Goal: Information Seeking & Learning: Find specific page/section

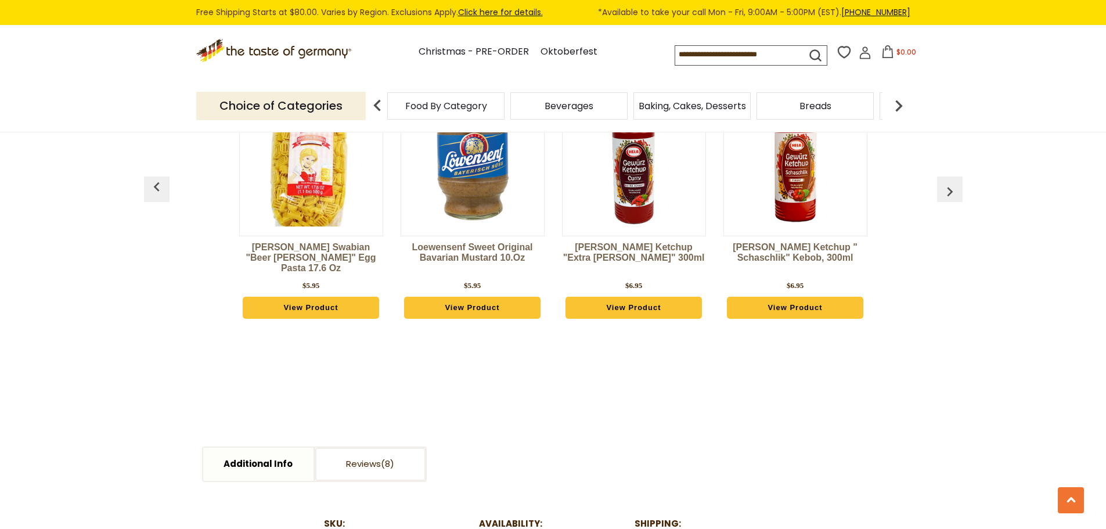
scroll to position [987, 0]
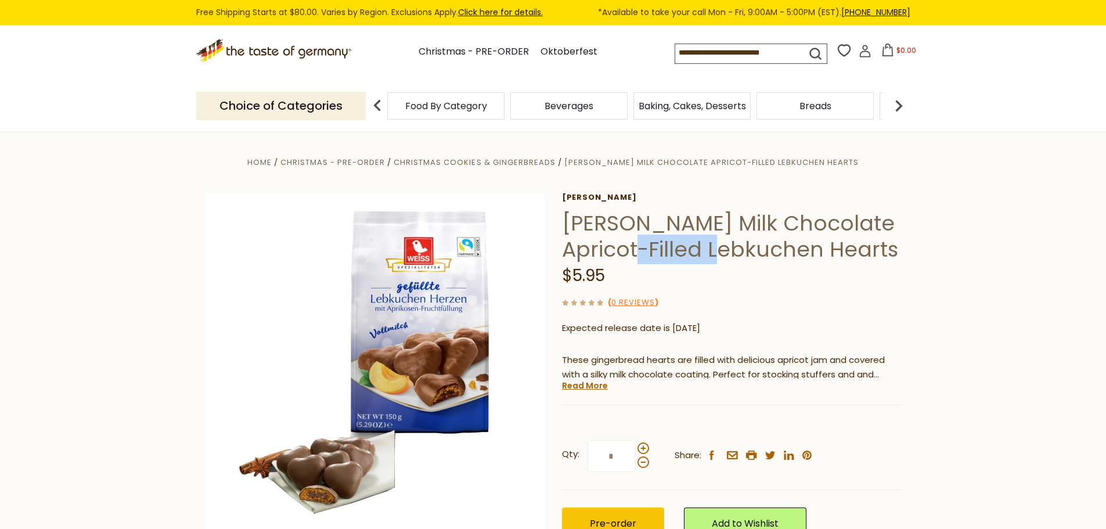
drag, startPoint x: 624, startPoint y: 250, endPoint x: 732, endPoint y: 248, distance: 108.0
click at [733, 248] on h1 "[PERSON_NAME] Milk Chocolate Apricot-Filled Lebkuchen Hearts" at bounding box center [732, 236] width 340 height 52
copy h1 "Lebkuchen"
click at [715, 51] on input at bounding box center [730, 52] width 110 height 16
paste input "*********"
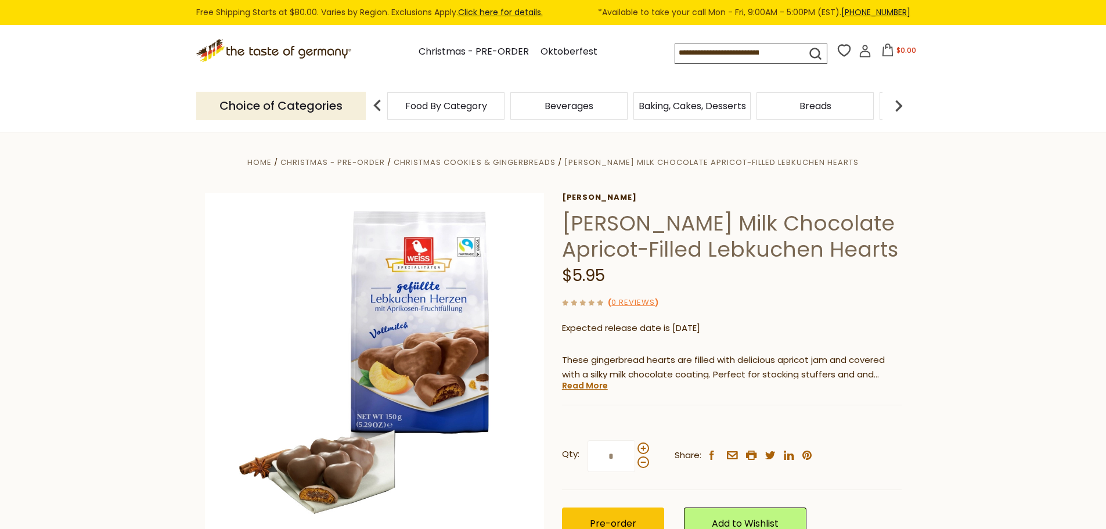
type input "*********"
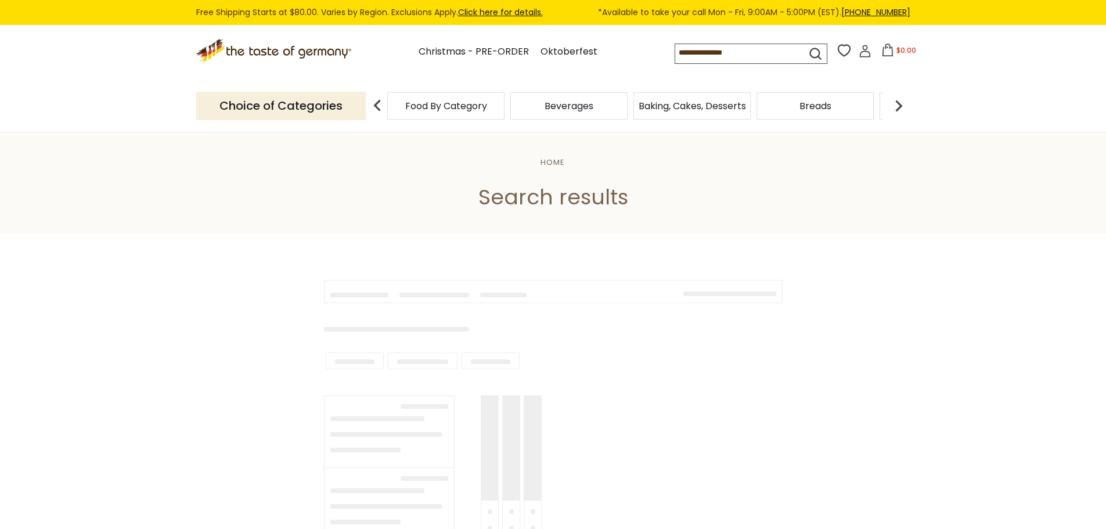
type input "*********"
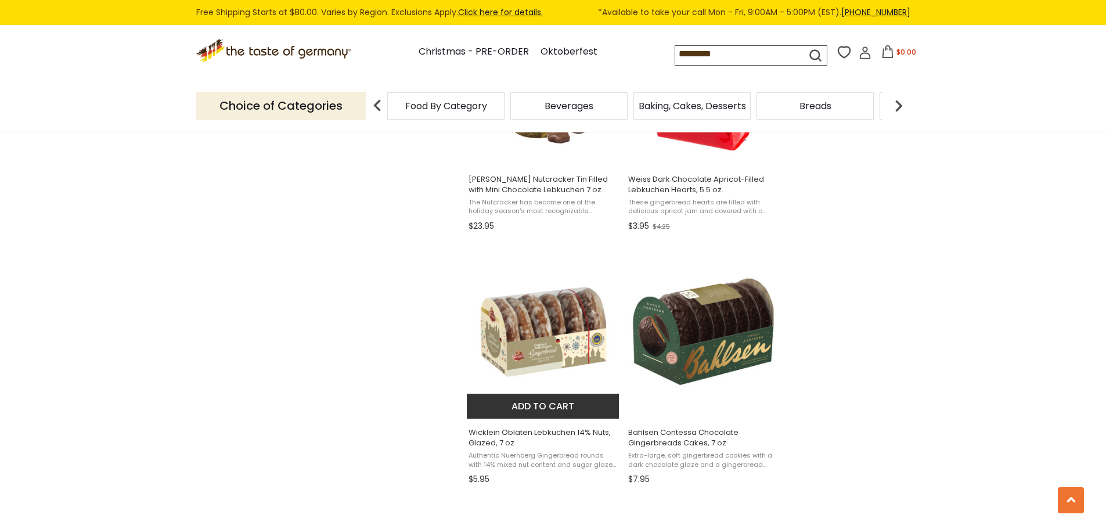
scroll to position [1916, 0]
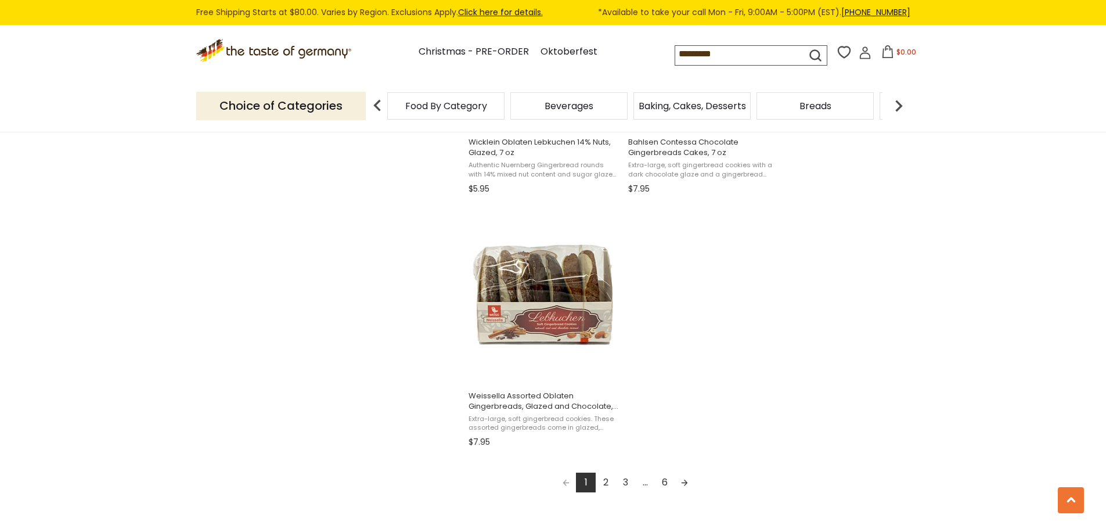
click at [604, 485] on link "2" at bounding box center [606, 483] width 20 height 20
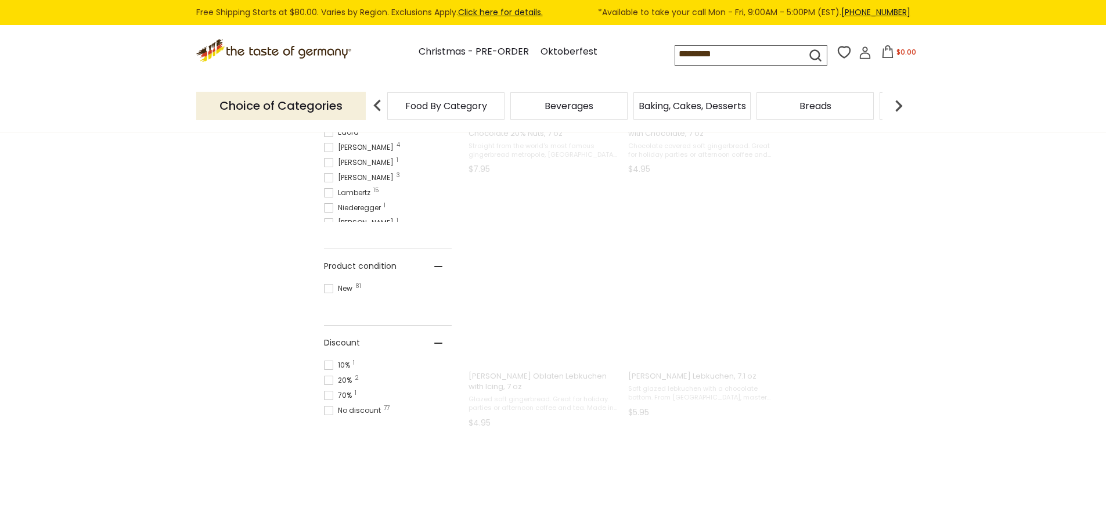
scroll to position [57, 0]
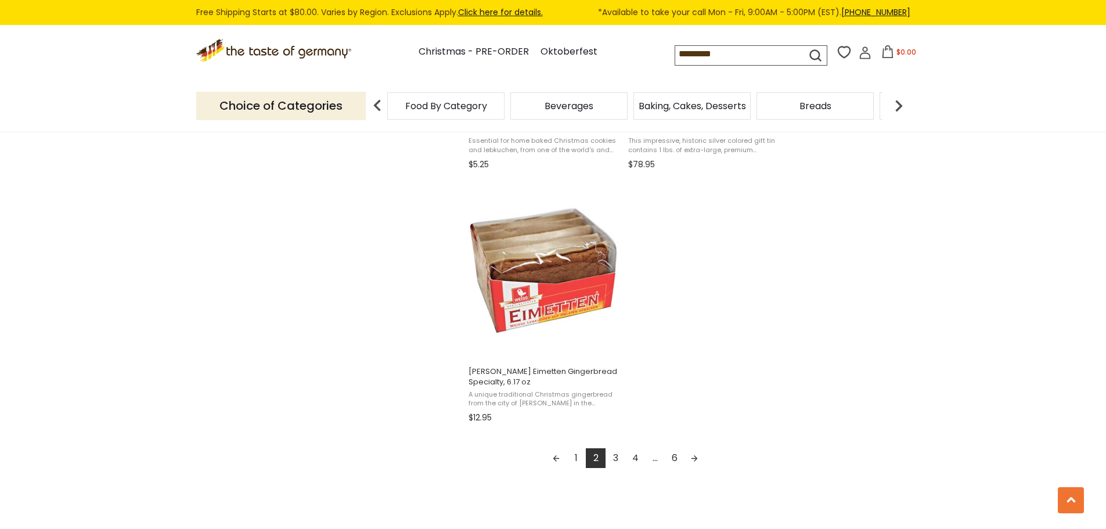
scroll to position [2090, 0]
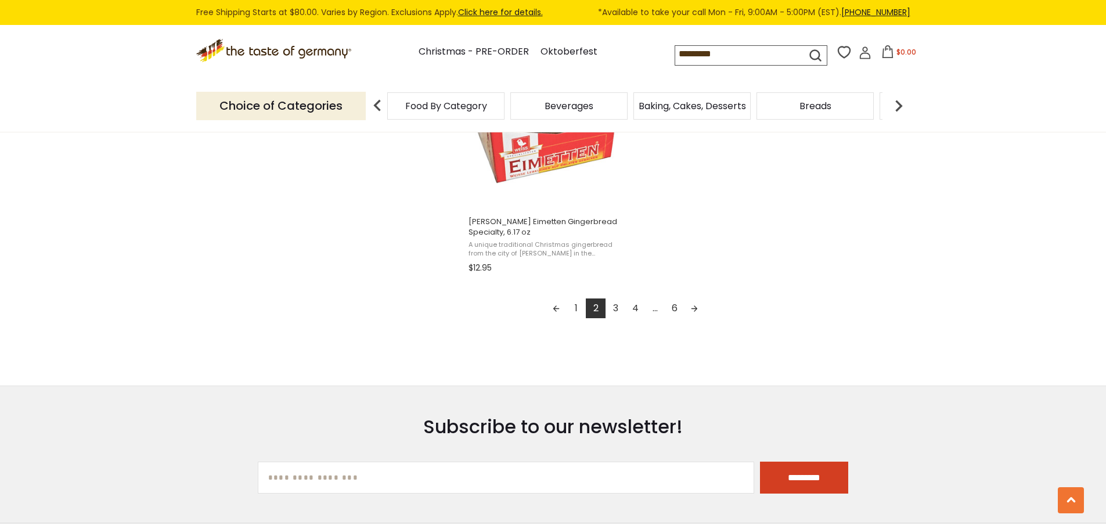
click at [617, 311] on link "3" at bounding box center [616, 308] width 20 height 20
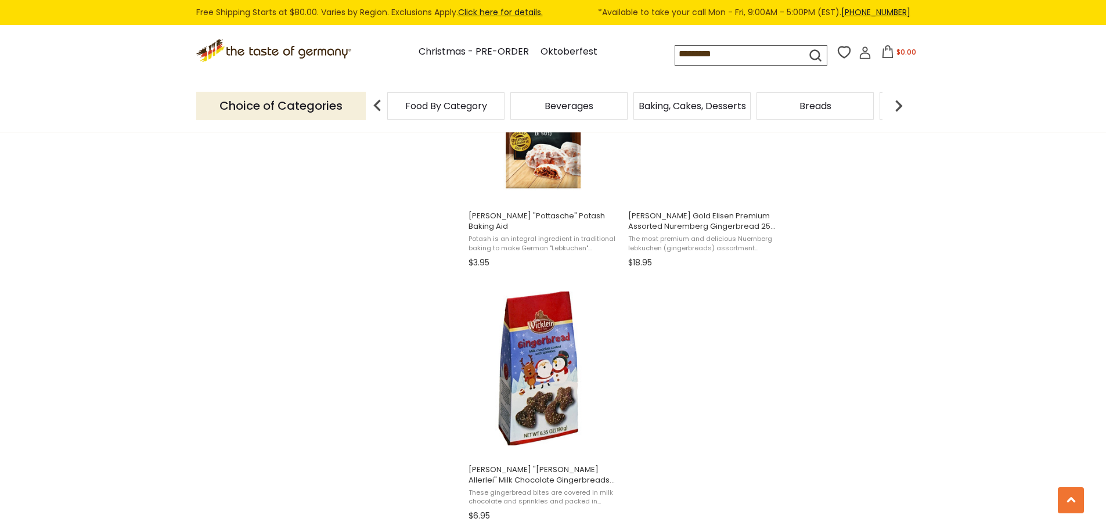
scroll to position [2032, 0]
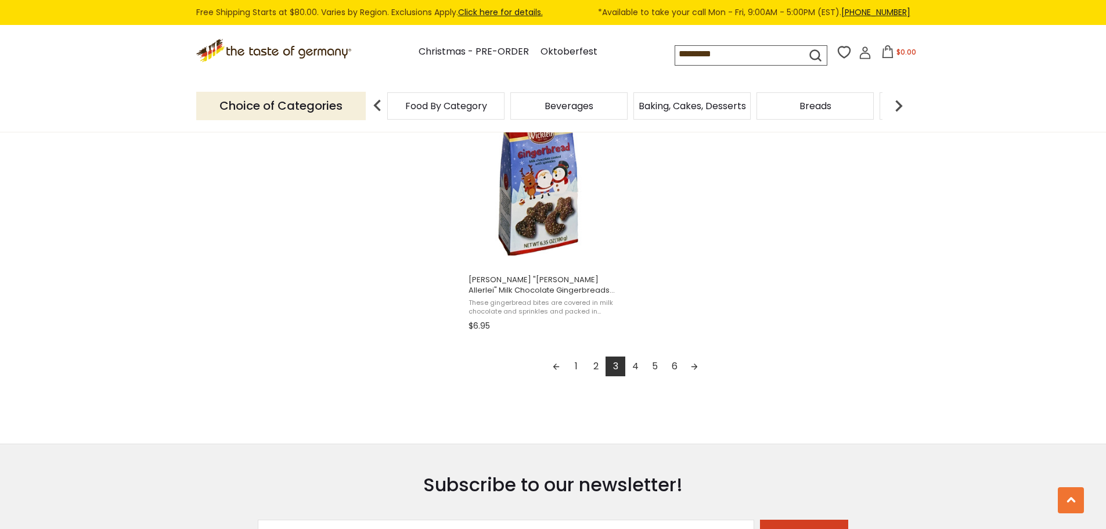
click at [636, 362] on link "4" at bounding box center [635, 367] width 20 height 20
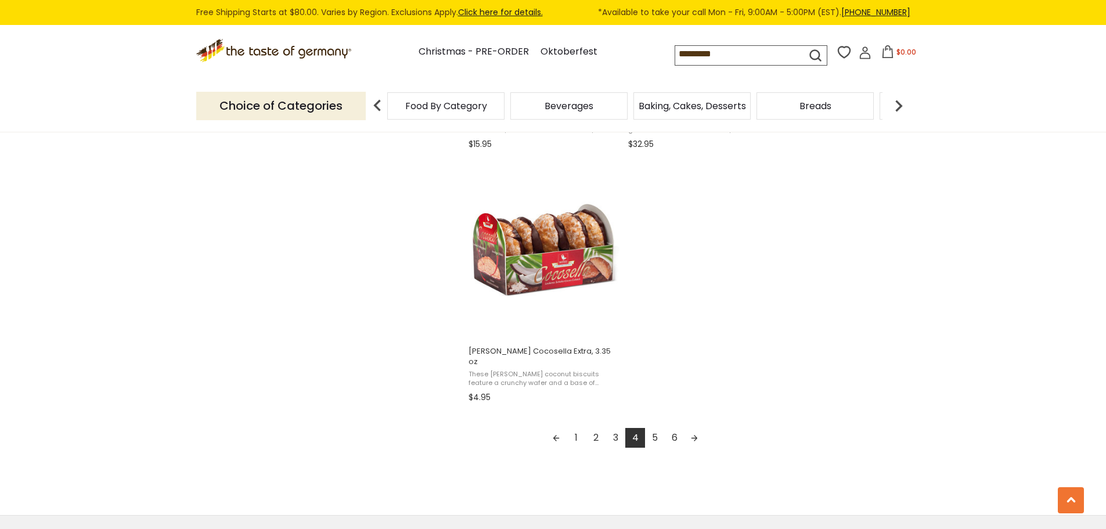
scroll to position [1974, 0]
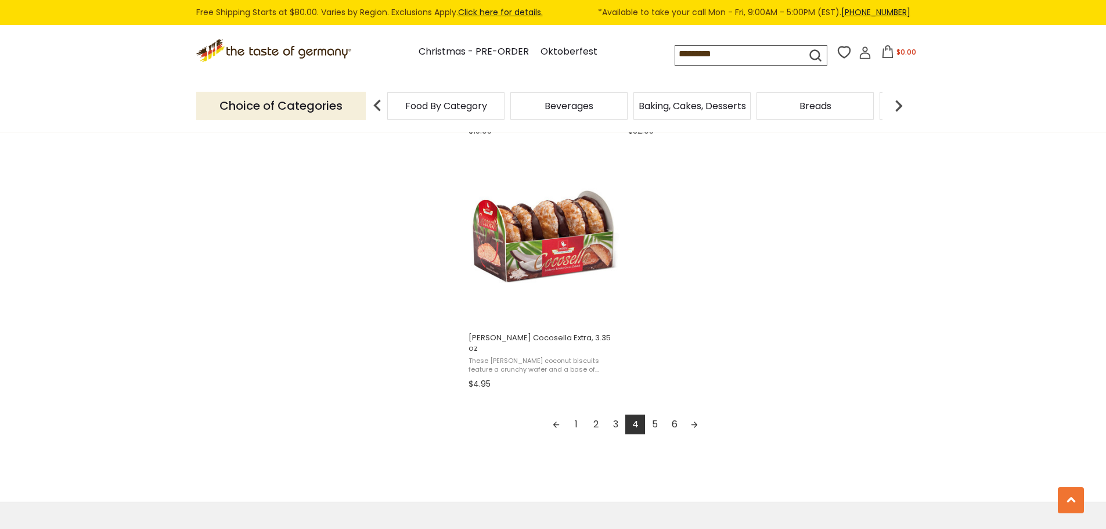
click at [694, 415] on link "Next page" at bounding box center [695, 425] width 20 height 20
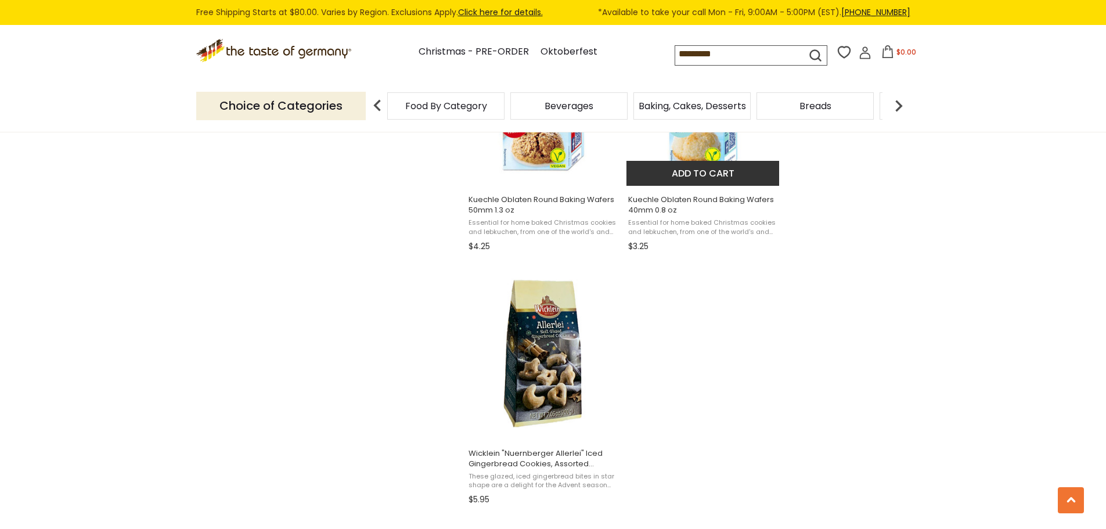
scroll to position [2032, 0]
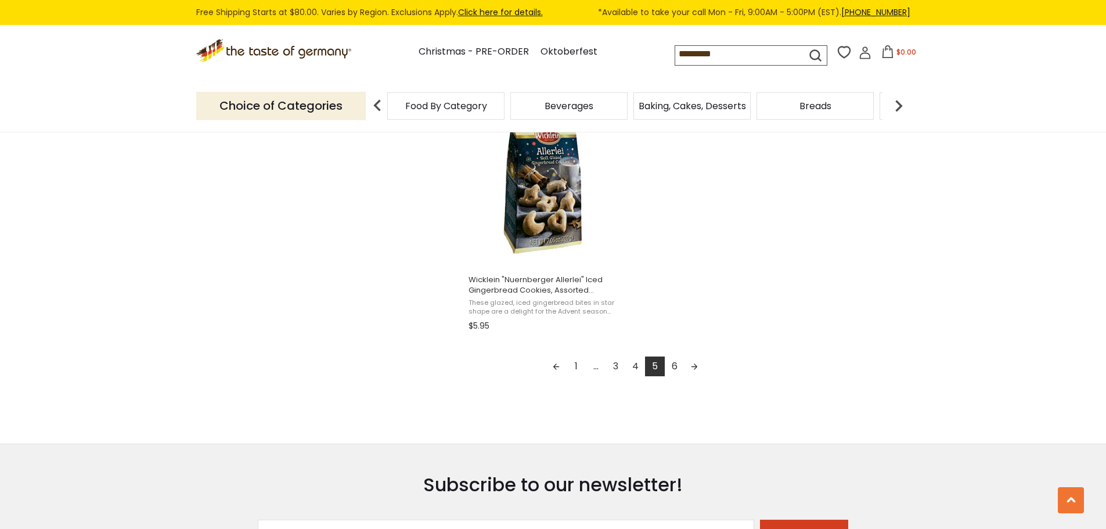
click at [675, 369] on link "6" at bounding box center [675, 367] width 20 height 20
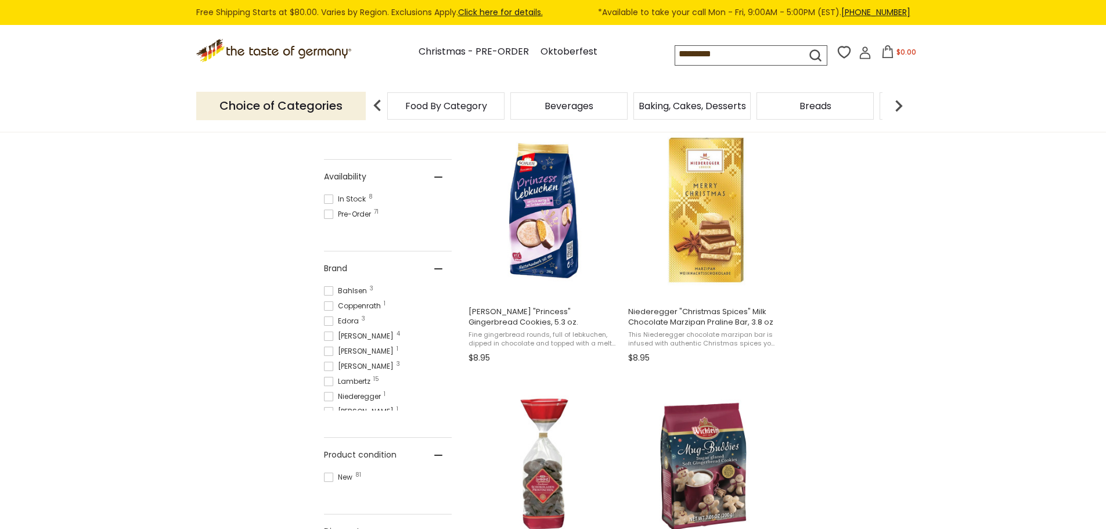
scroll to position [697, 0]
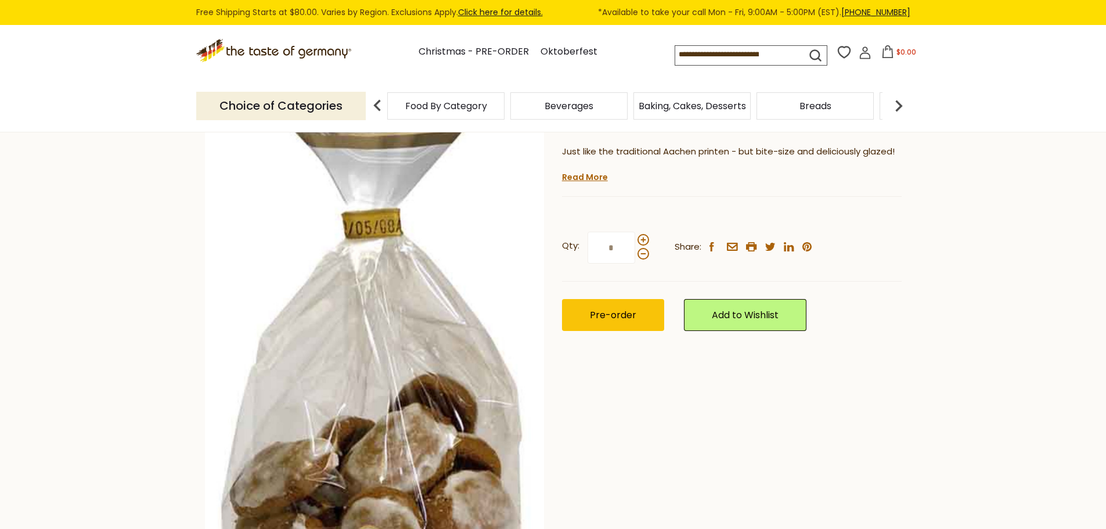
scroll to position [58, 0]
